Goal: Connect with others: Share content

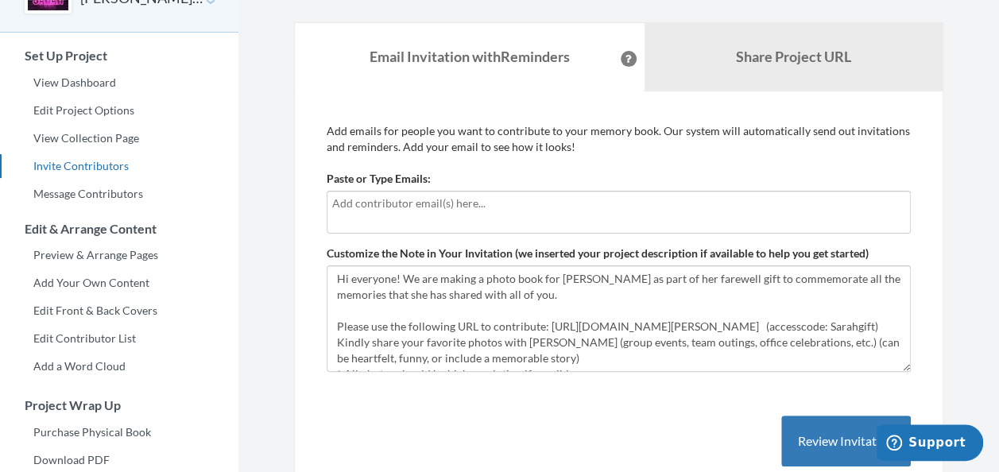
scroll to position [79, 0]
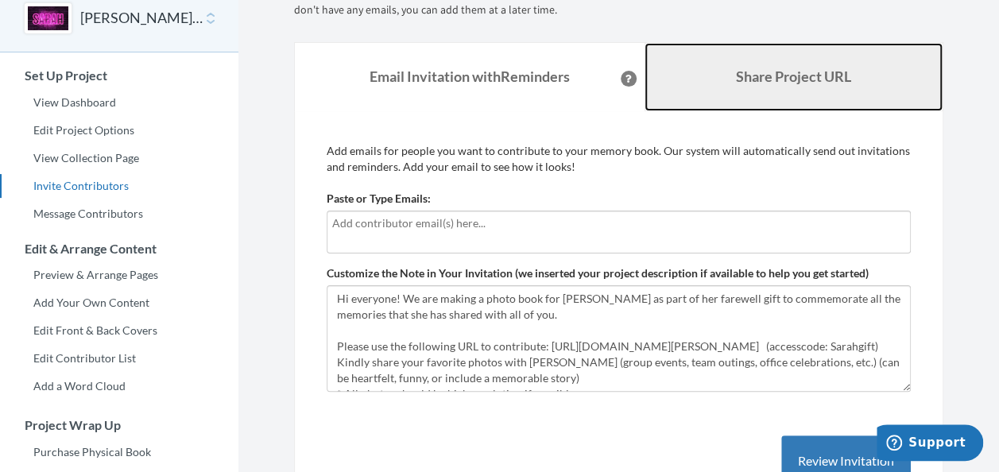
click at [796, 76] on b "Share Project URL" at bounding box center [793, 76] width 115 height 17
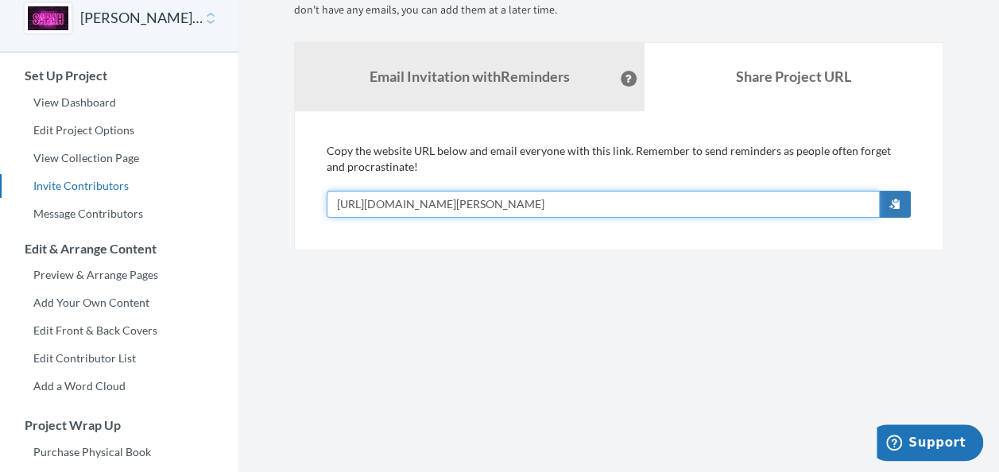
drag, startPoint x: 567, startPoint y: 207, endPoint x: 343, endPoint y: 205, distance: 224.1
click at [291, 208] on div "Emails have been sent! Invite Contributors There are two ways to send invitatio…" at bounding box center [618, 101] width 673 height 298
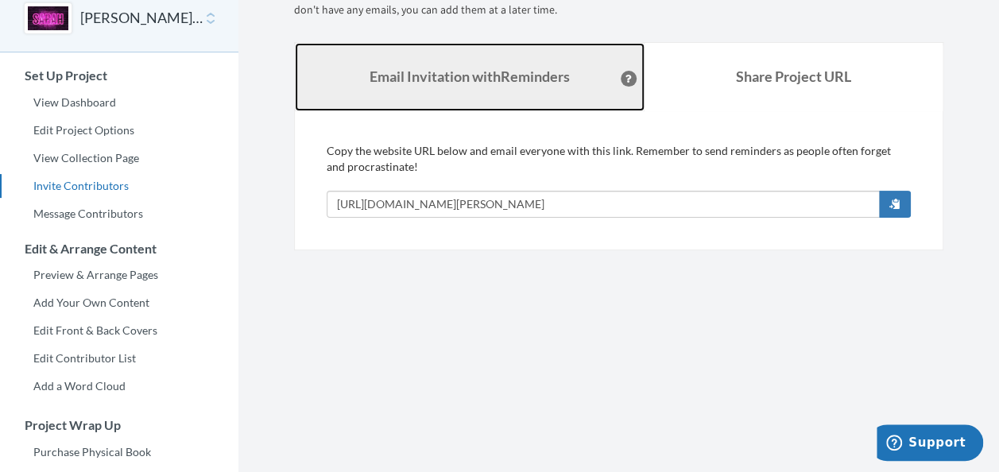
click at [482, 68] on strong "Email Invitation with Reminders" at bounding box center [470, 76] width 200 height 17
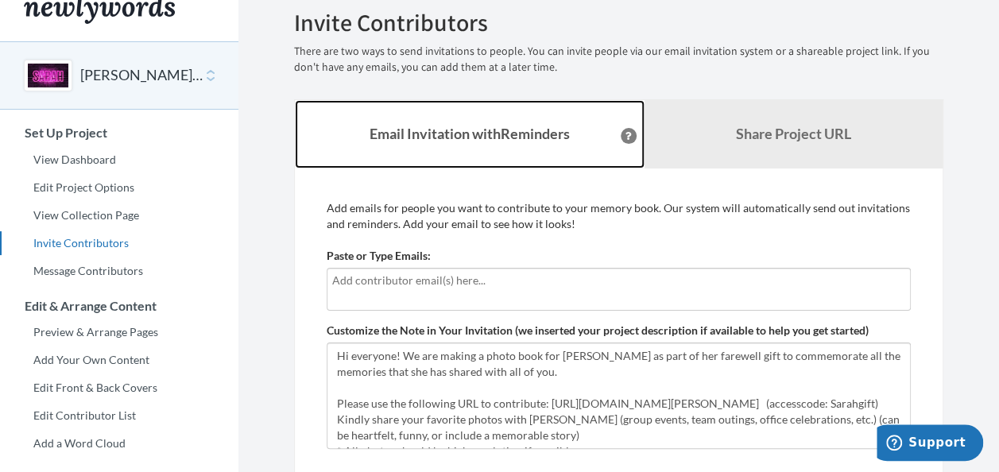
scroll to position [0, 0]
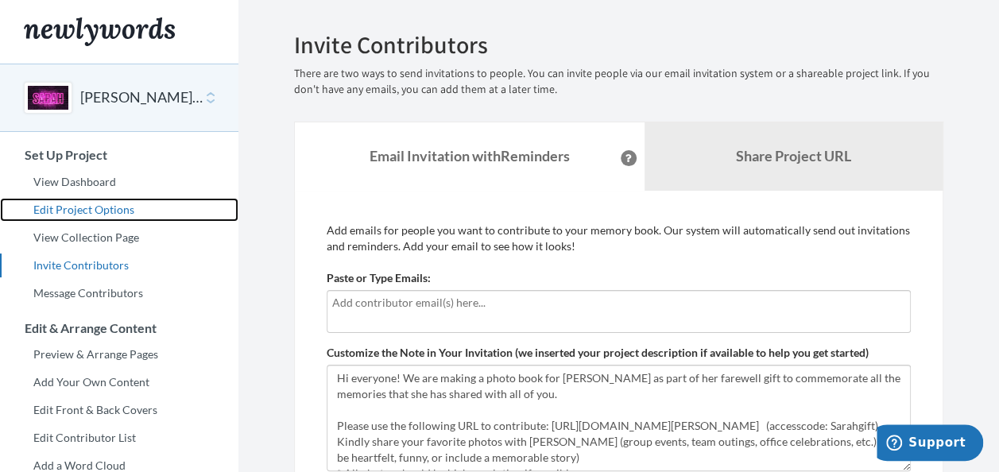
click at [64, 210] on link "Edit Project Options" at bounding box center [119, 210] width 238 height 24
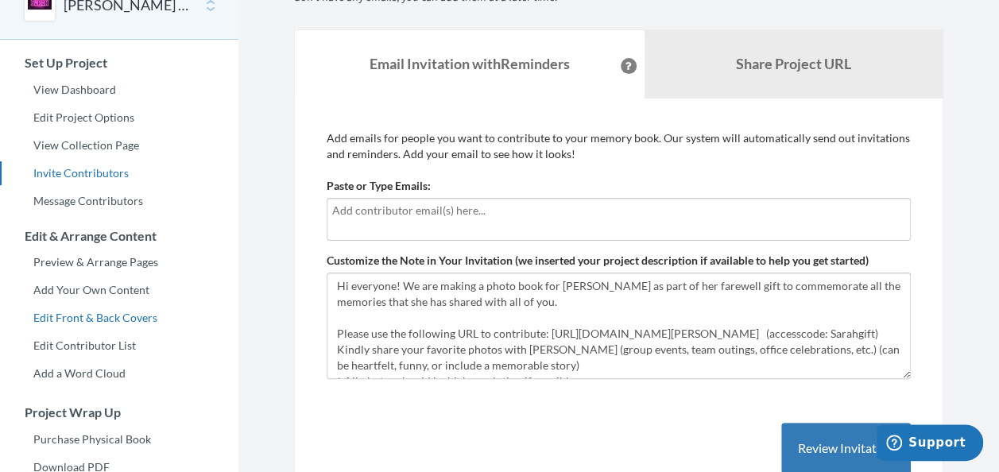
scroll to position [79, 0]
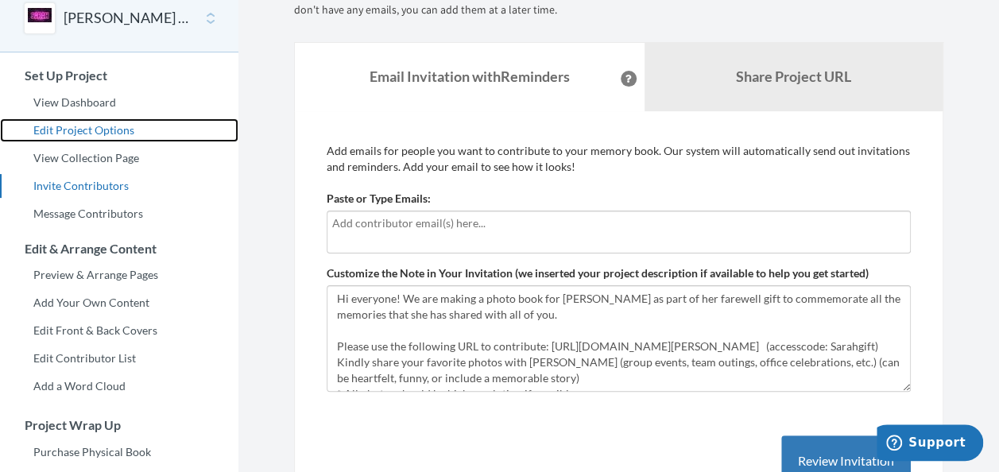
click at [83, 130] on link "Edit Project Options" at bounding box center [119, 130] width 238 height 24
